Goal: Task Accomplishment & Management: Manage account settings

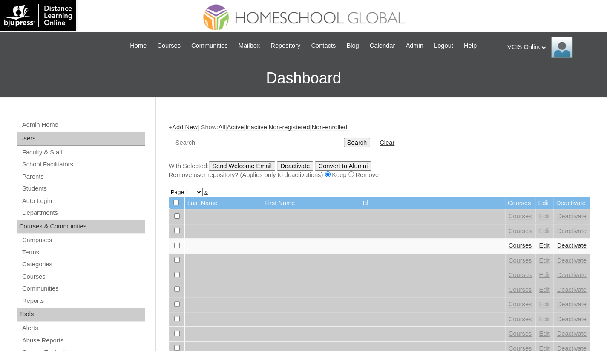
click at [236, 144] on input "text" at bounding box center [254, 142] width 160 height 11
type input "VCIS023-9A-SA2025"
click at [344, 140] on input "Search" at bounding box center [357, 142] width 26 height 9
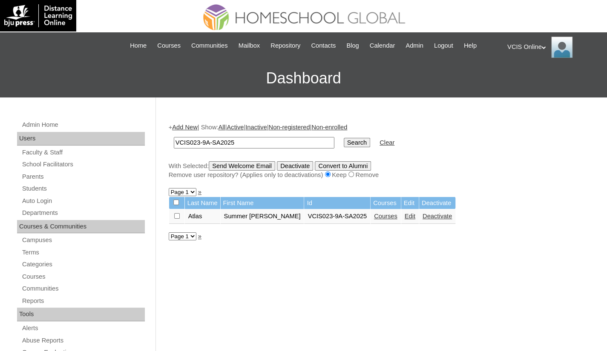
click at [374, 217] on link "Courses" at bounding box center [385, 216] width 23 height 7
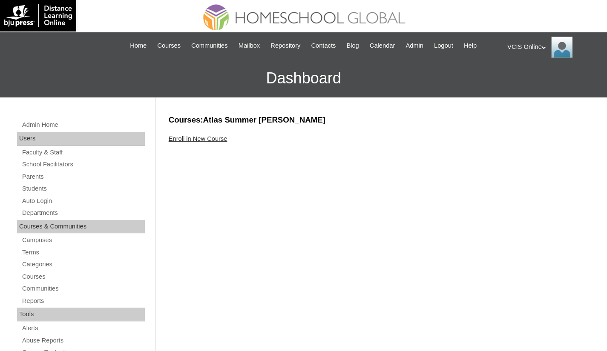
click at [214, 138] on link "Enroll in New Course" at bounding box center [198, 138] width 59 height 7
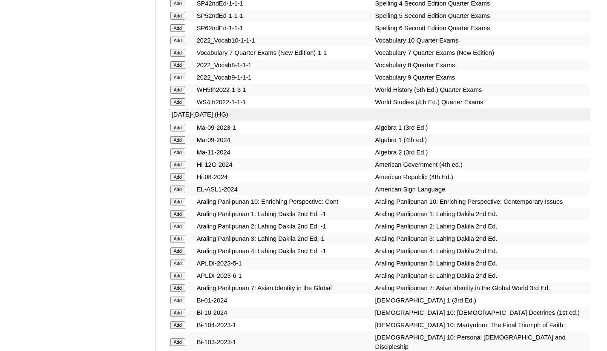
scroll to position [1916, 0]
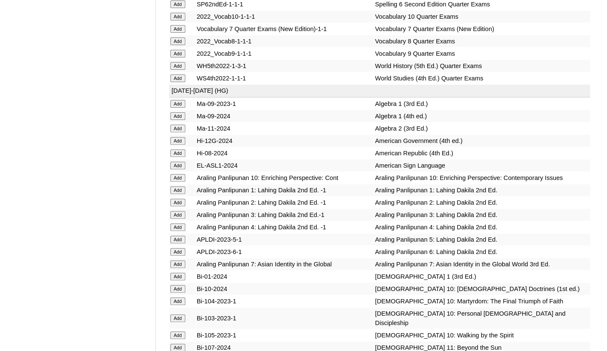
click at [179, 132] on input "Add" at bounding box center [177, 129] width 15 height 8
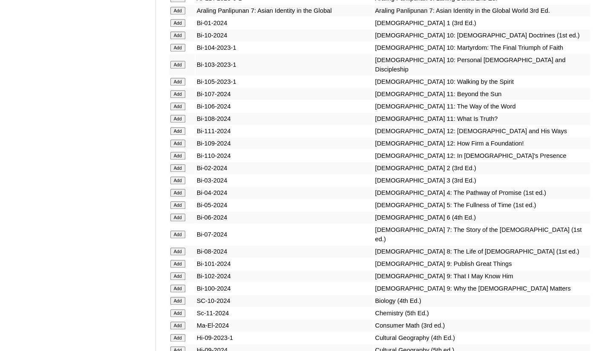
scroll to position [2171, 0]
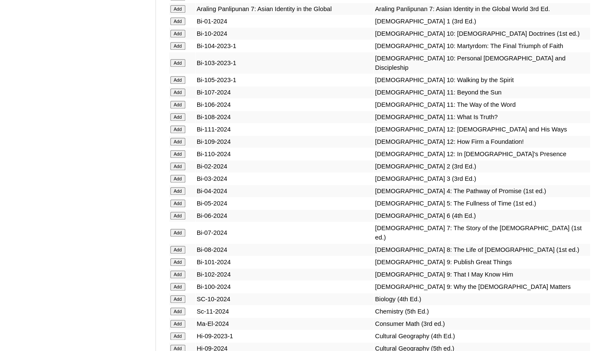
click at [180, 266] on input "Add" at bounding box center [177, 262] width 15 height 8
click at [177, 278] on input "Add" at bounding box center [177, 275] width 15 height 8
click at [179, 291] on input "Add" at bounding box center [177, 287] width 15 height 8
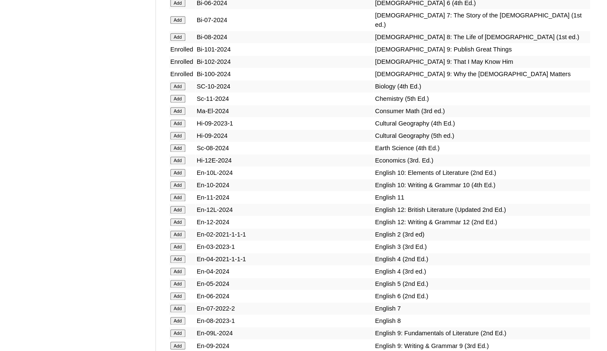
scroll to position [2426, 0]
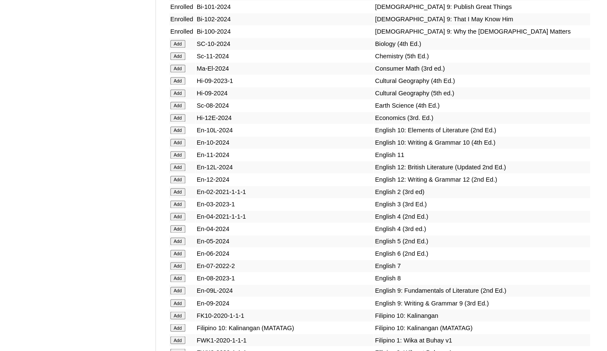
click at [178, 122] on input "Add" at bounding box center [177, 118] width 15 height 8
click at [177, 295] on input "Add" at bounding box center [177, 291] width 15 height 8
click at [175, 307] on input "Add" at bounding box center [177, 303] width 15 height 8
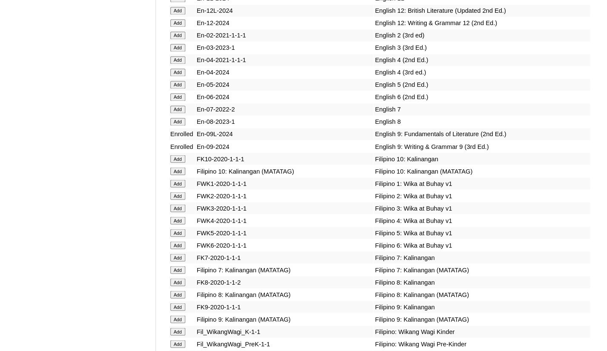
scroll to position [2597, 0]
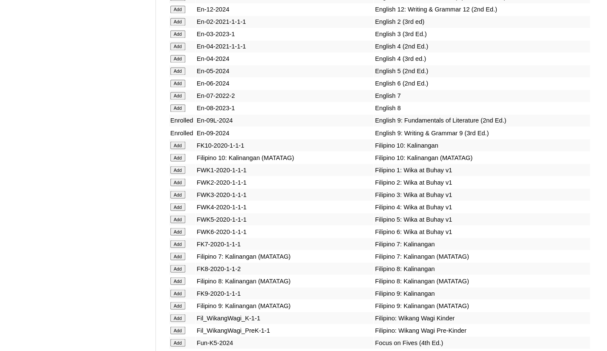
click at [181, 308] on input "Add" at bounding box center [177, 306] width 15 height 8
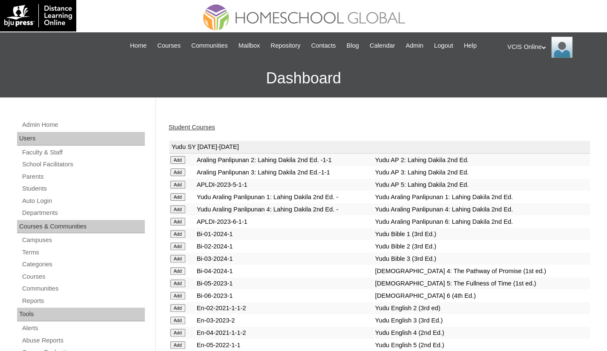
click at [195, 126] on link "Student Courses" at bounding box center [192, 127] width 46 height 7
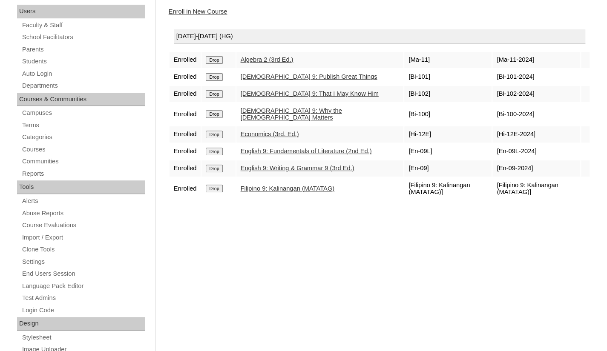
scroll to position [128, 0]
click at [192, 15] on div "Enroll in New Course" at bounding box center [379, 11] width 421 height 9
click at [192, 11] on link "Enroll in New Course" at bounding box center [198, 11] width 59 height 7
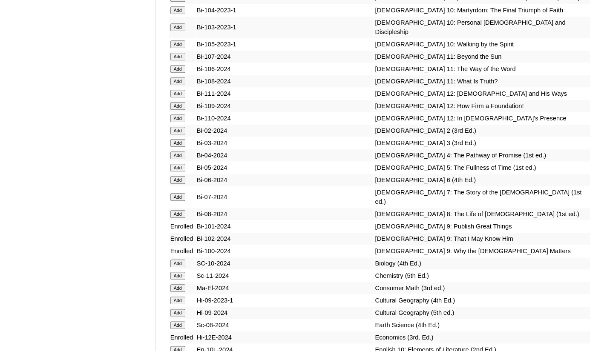
scroll to position [2256, 0]
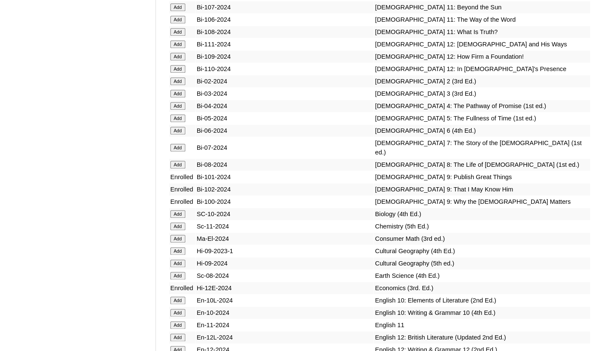
click at [178, 230] on input "Add" at bounding box center [177, 227] width 15 height 8
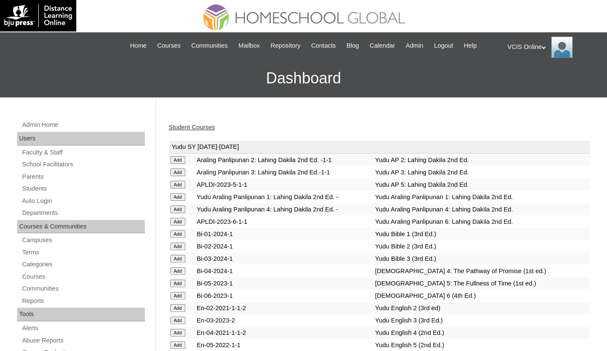
click at [207, 124] on link "Student Courses" at bounding box center [192, 127] width 46 height 7
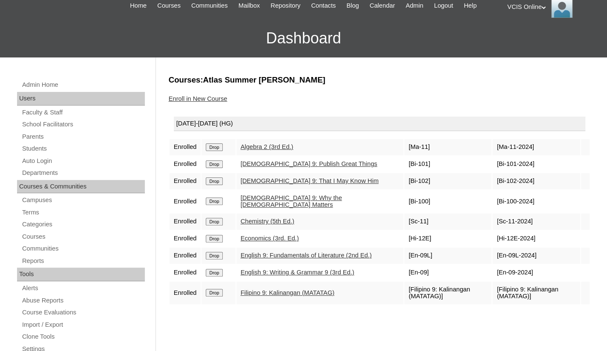
scroll to position [85, 0]
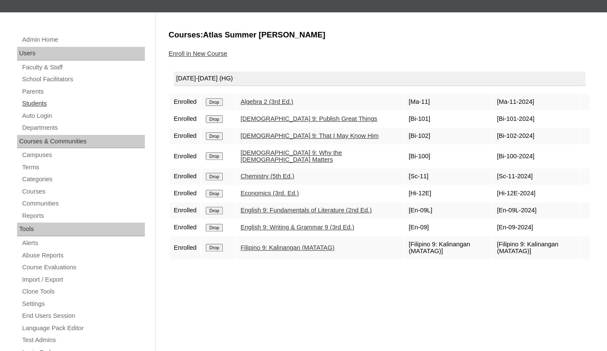
click at [39, 101] on link "Students" at bounding box center [82, 103] width 123 height 11
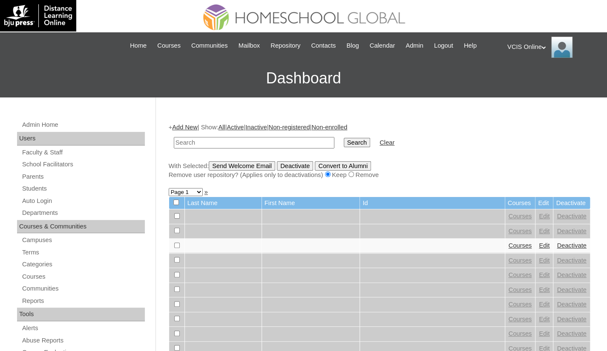
click at [264, 141] on input "text" at bounding box center [254, 142] width 160 height 11
paste input "VCIS023-9A-SA2025"
type input "VCIS023-9A-SA2025"
click at [344, 143] on input "Search" at bounding box center [357, 142] width 26 height 9
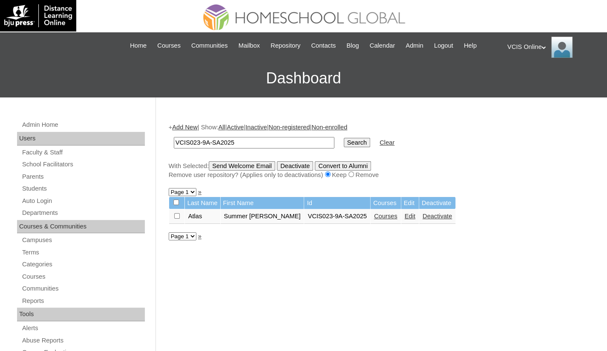
click at [404, 217] on link "Edit" at bounding box center [409, 216] width 11 height 7
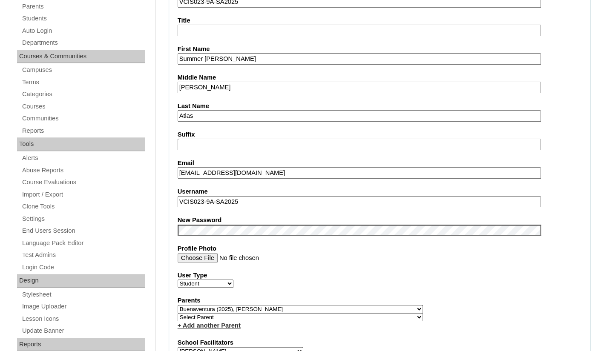
scroll to position [255, 0]
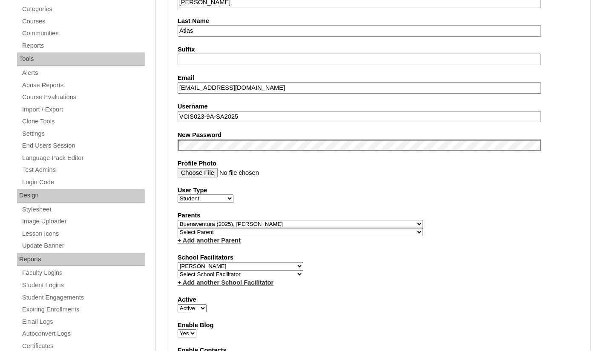
click at [278, 84] on input "[EMAIL_ADDRESS][DOMAIN_NAME]" at bounding box center [359, 87] width 363 height 11
paste input "[EMAIL_ADDRESS][DOMAIN_NAME]"
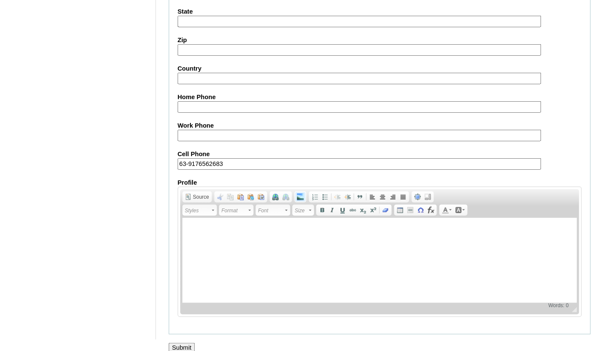
scroll to position [946, 0]
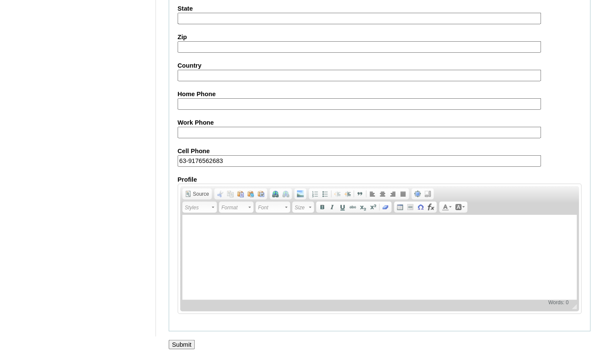
type input "[EMAIL_ADDRESS][DOMAIN_NAME]"
click at [185, 340] on input "Submit" at bounding box center [182, 344] width 26 height 9
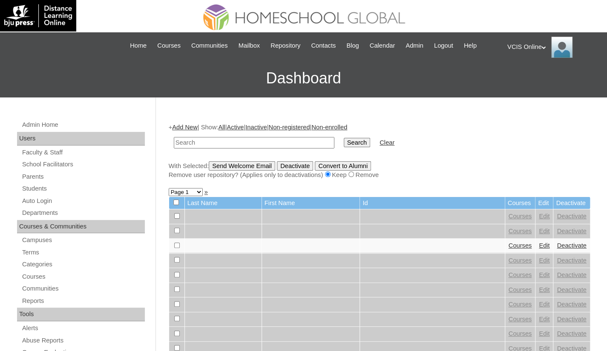
click at [276, 137] on input "text" at bounding box center [254, 142] width 160 height 11
paste input "VCIS022-9A-SA2025"
type input "VCIS022-9A-SA2025"
click at [344, 141] on input "Search" at bounding box center [357, 142] width 26 height 9
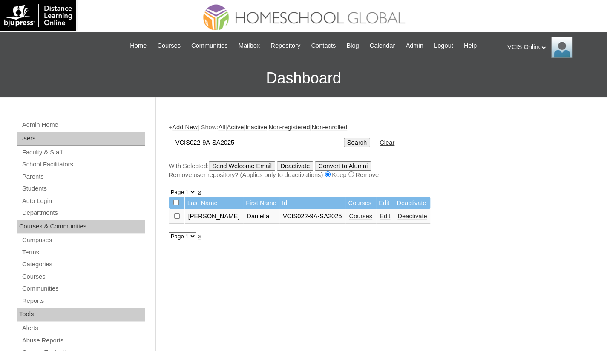
click at [379, 216] on link "Edit" at bounding box center [384, 216] width 11 height 7
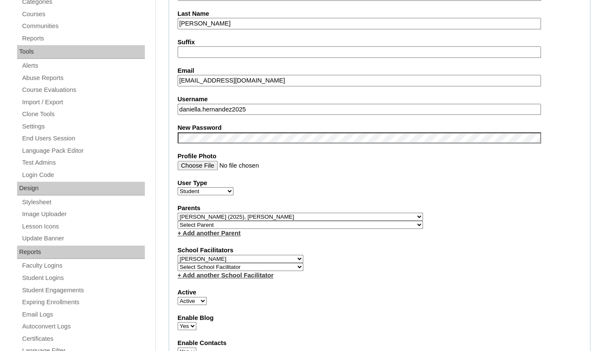
scroll to position [213, 0]
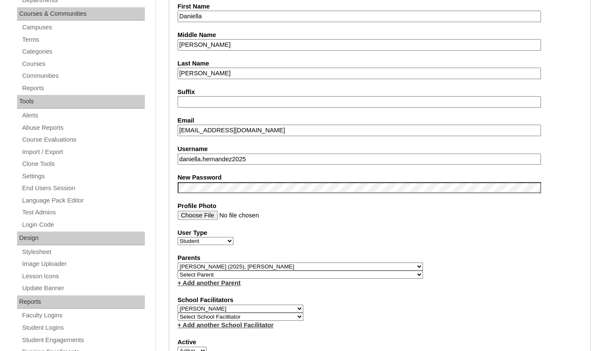
click at [273, 132] on input "celsantos34@gmail.com" at bounding box center [359, 130] width 363 height 11
paste input "dhernandez.student@vcis.edu.ph"
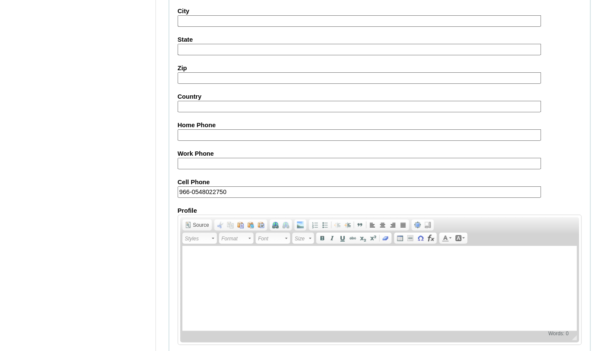
scroll to position [946, 0]
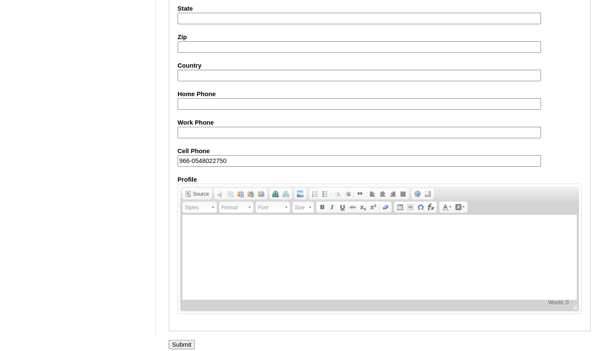
type input "dhernandez.student@vcis.edu.ph"
click at [192, 340] on input "Submit" at bounding box center [182, 344] width 26 height 9
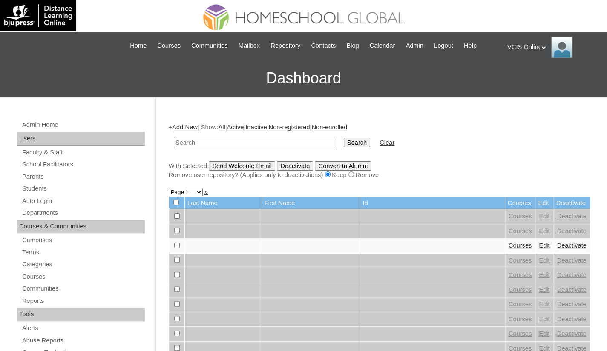
click at [515, 49] on div "VCIS Online My Profile My Settings Logout" at bounding box center [552, 47] width 91 height 21
click at [513, 82] on li "Logout" at bounding box center [532, 80] width 41 height 11
click at [543, 46] on div "VCIS Online My Profile My Settings Logout" at bounding box center [552, 47] width 91 height 21
click at [520, 83] on span "Logout" at bounding box center [522, 80] width 17 height 6
